Goal: Task Accomplishment & Management: Manage account settings

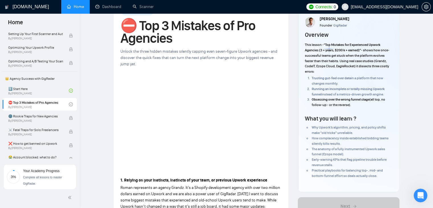
scroll to position [632, 0]
click at [332, 8] on span "Connects:" at bounding box center [323, 7] width 17 height 6
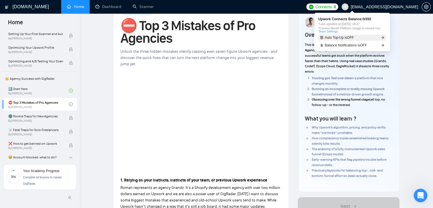
click at [382, 38] on icon "arrow-right" at bounding box center [382, 37] width 3 height 3
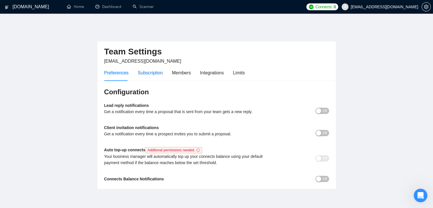
click at [157, 69] on div "Subscription" at bounding box center [150, 72] width 25 height 7
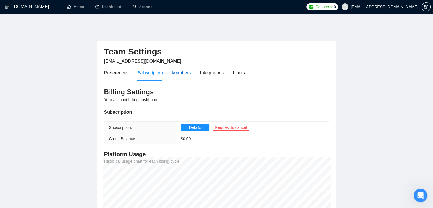
click at [180, 69] on div "Members" at bounding box center [181, 72] width 19 height 7
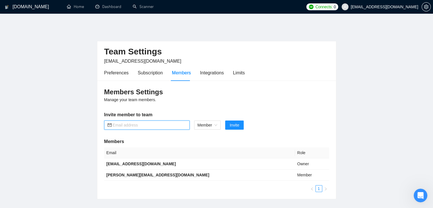
click at [162, 122] on input "text" at bounding box center [149, 125] width 73 height 6
click at [185, 71] on div "Members" at bounding box center [181, 72] width 19 height 7
click at [208, 70] on div "Integrations" at bounding box center [212, 72] width 24 height 7
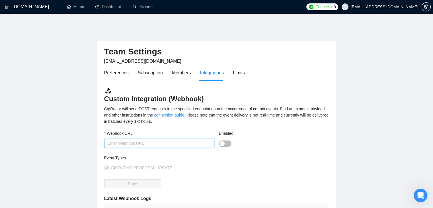
click at [160, 141] on input "Webhook URL" at bounding box center [159, 143] width 110 height 9
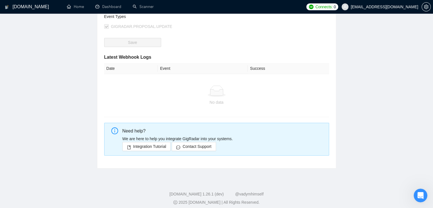
scroll to position [27, 0]
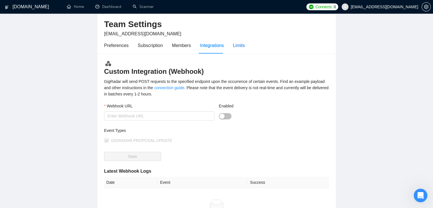
click at [238, 44] on div "Limits" at bounding box center [239, 45] width 12 height 7
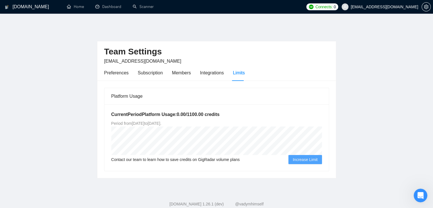
click at [205, 113] on h5 "Current Period Platform Usage: 0.00 / 1100.00 credits" at bounding box center [216, 114] width 210 height 7
click at [214, 70] on div "Integrations" at bounding box center [212, 72] width 24 height 7
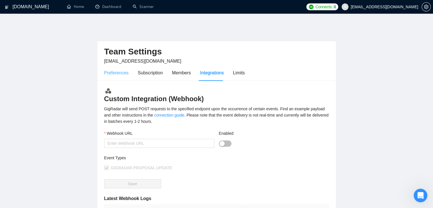
click at [122, 72] on div "Preferences" at bounding box center [116, 73] width 24 height 16
